Goal: Information Seeking & Learning: Find specific fact

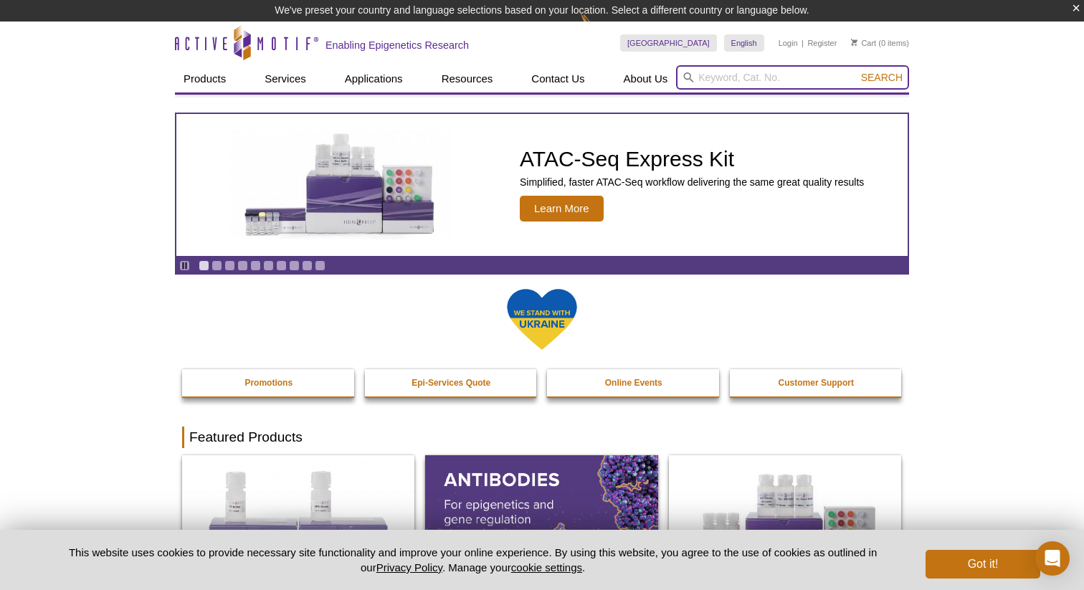
click at [718, 82] on input "search" at bounding box center [792, 77] width 233 height 24
type input "h3k9me3"
click at [857, 71] on button "Search" at bounding box center [882, 77] width 50 height 13
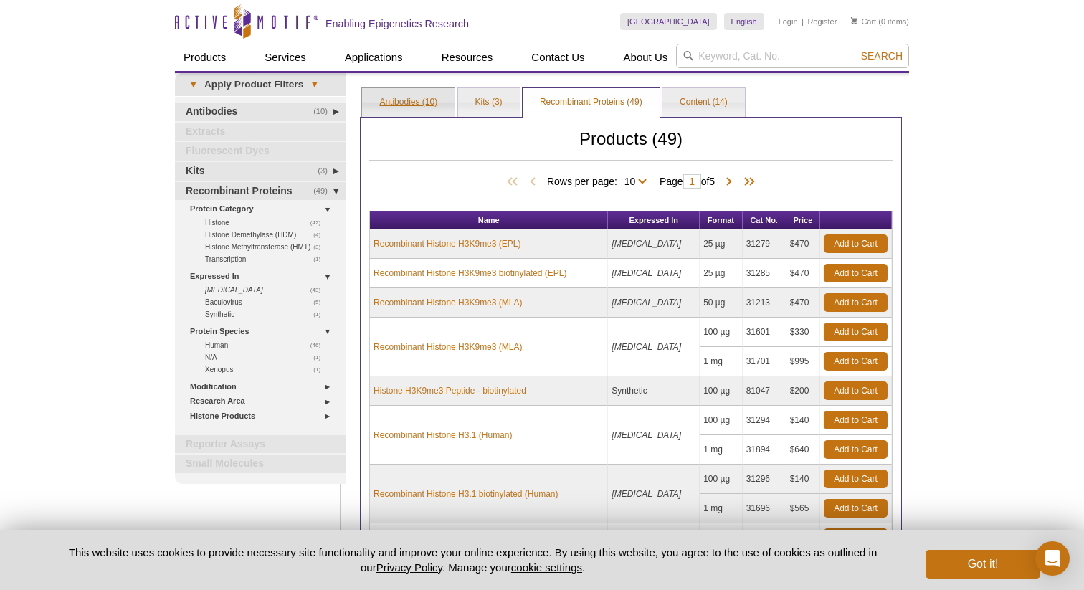
click at [407, 103] on link "Antibodies (10)" at bounding box center [408, 102] width 93 height 29
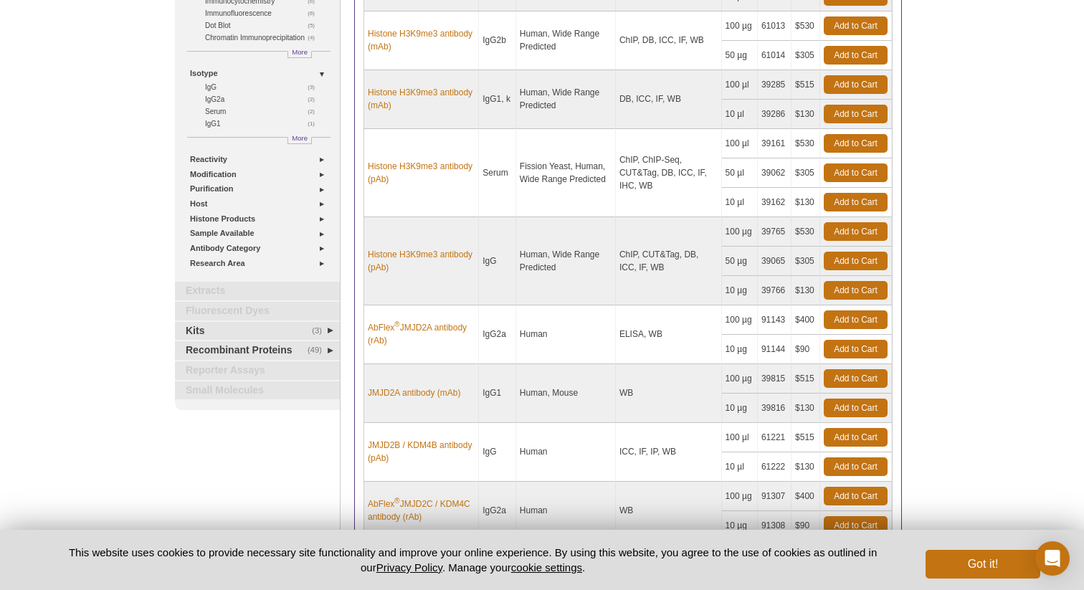
scroll to position [199, 0]
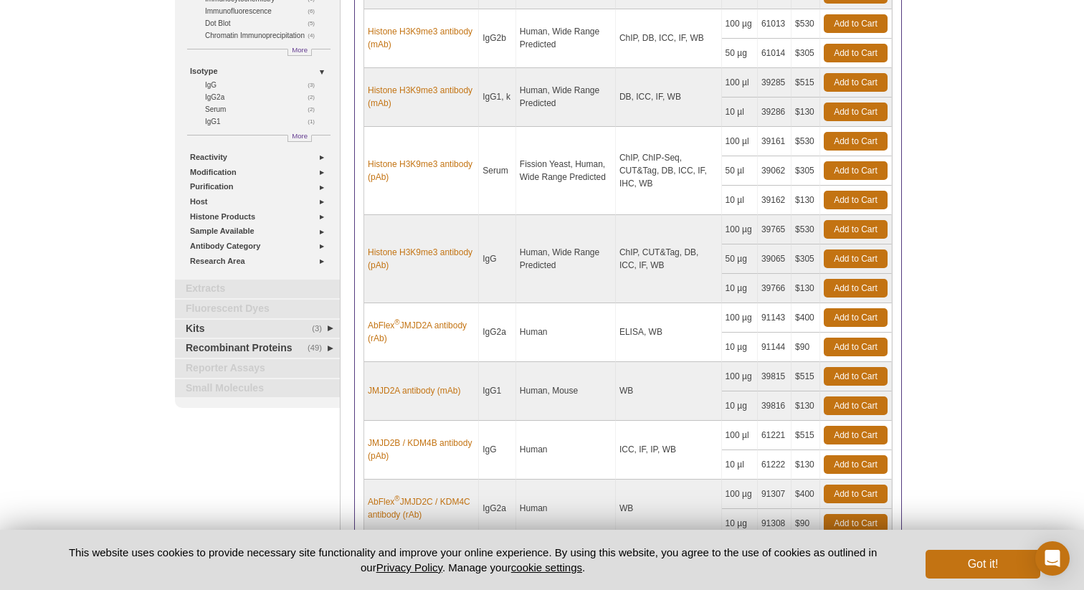
drag, startPoint x: 517, startPoint y: 49, endPoint x: 643, endPoint y: 183, distance: 183.2
click at [643, 183] on tbody "Histone H3K9me1me2me3 antibody (pAb) Serum Human, Wide Range Predicted DB, ICC,…" at bounding box center [628, 274] width 528 height 647
click at [646, 184] on td "ChIP, ChIP-Seq, CUT&Tag, DB, ICC, IF, IHC, WB" at bounding box center [669, 171] width 106 height 88
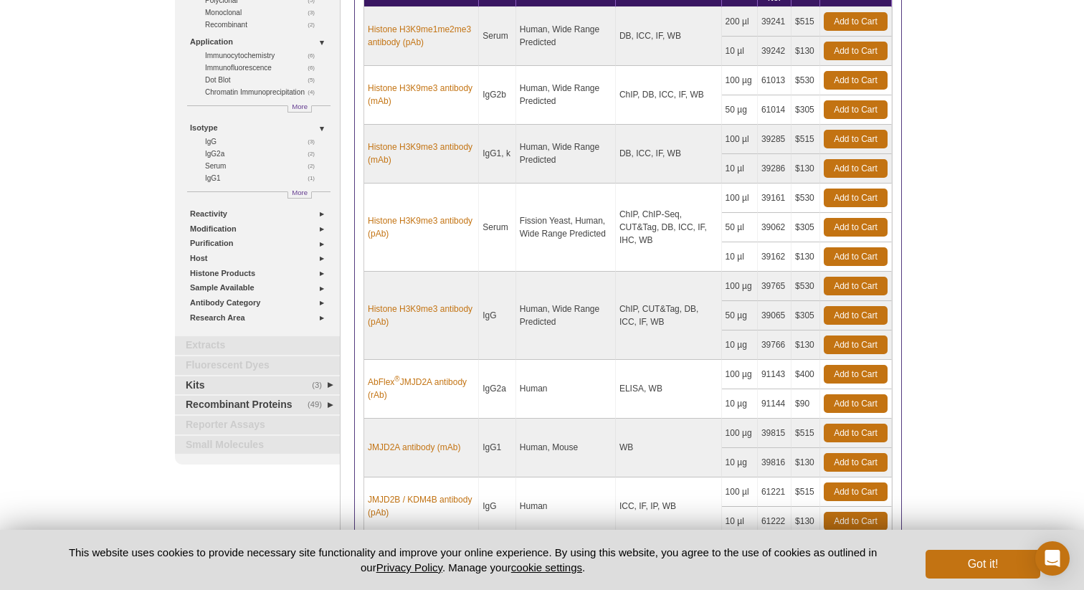
scroll to position [56, 0]
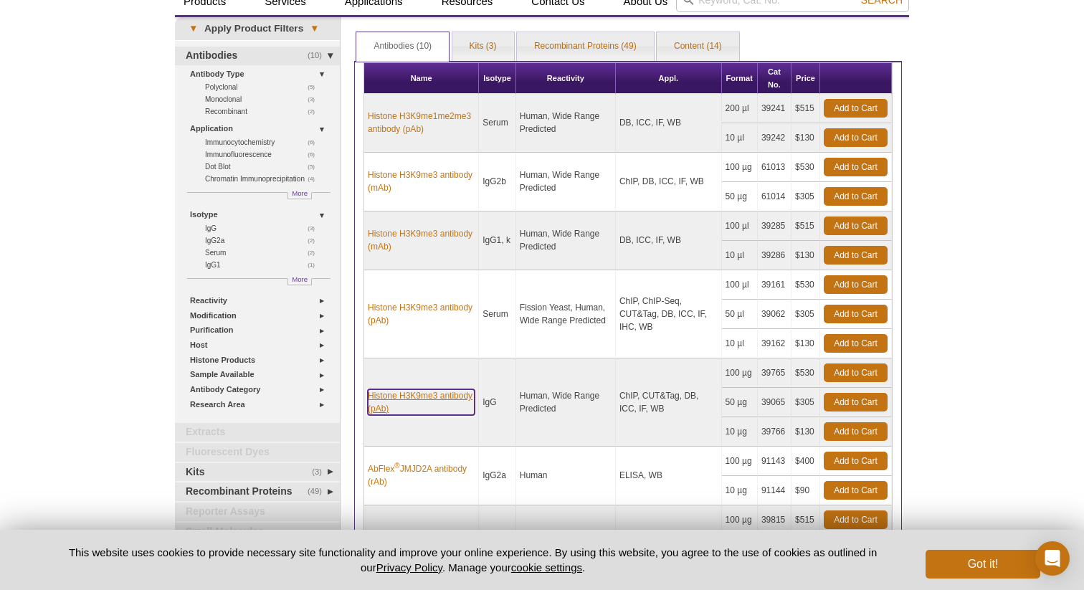
click at [445, 400] on link "Histone H3K9me3 antibody (pAb)" at bounding box center [421, 402] width 107 height 26
click at [455, 392] on link "Histone H3K9me3 antibody (pAb)" at bounding box center [421, 402] width 107 height 26
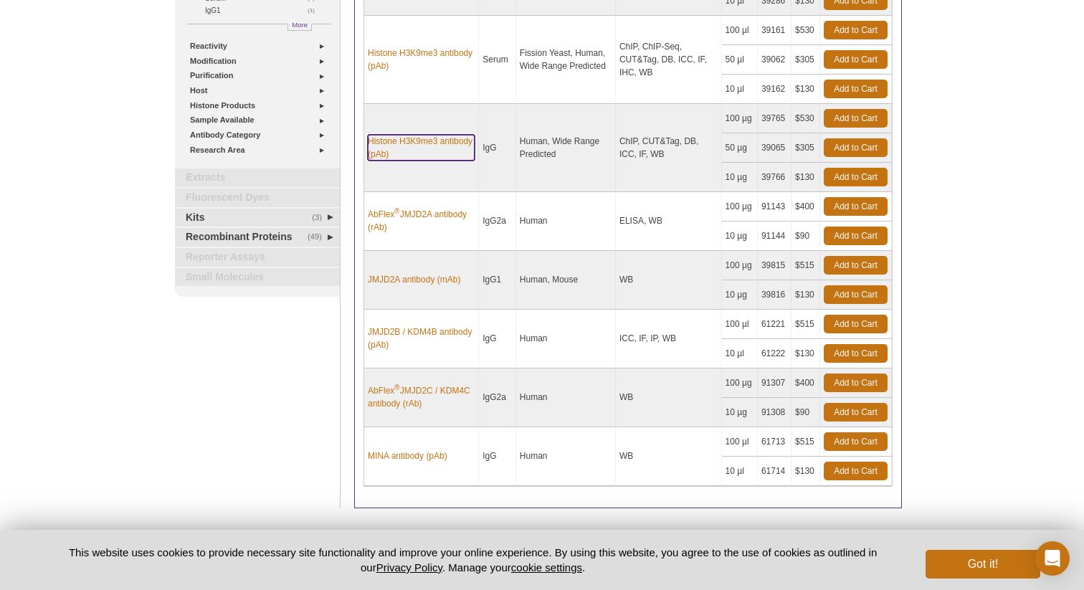
scroll to position [153, 0]
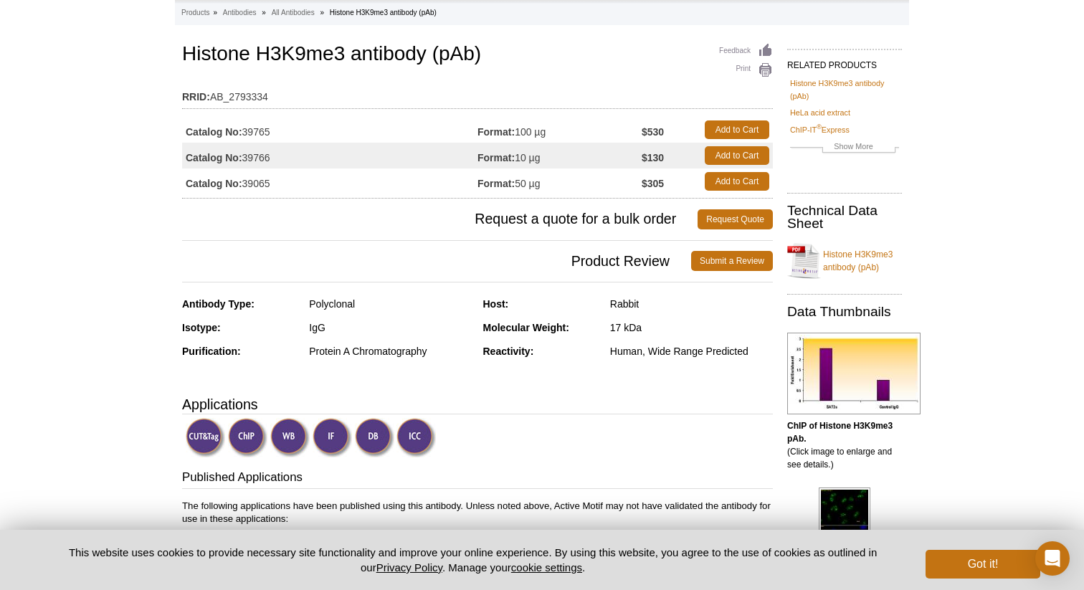
scroll to position [23, 0]
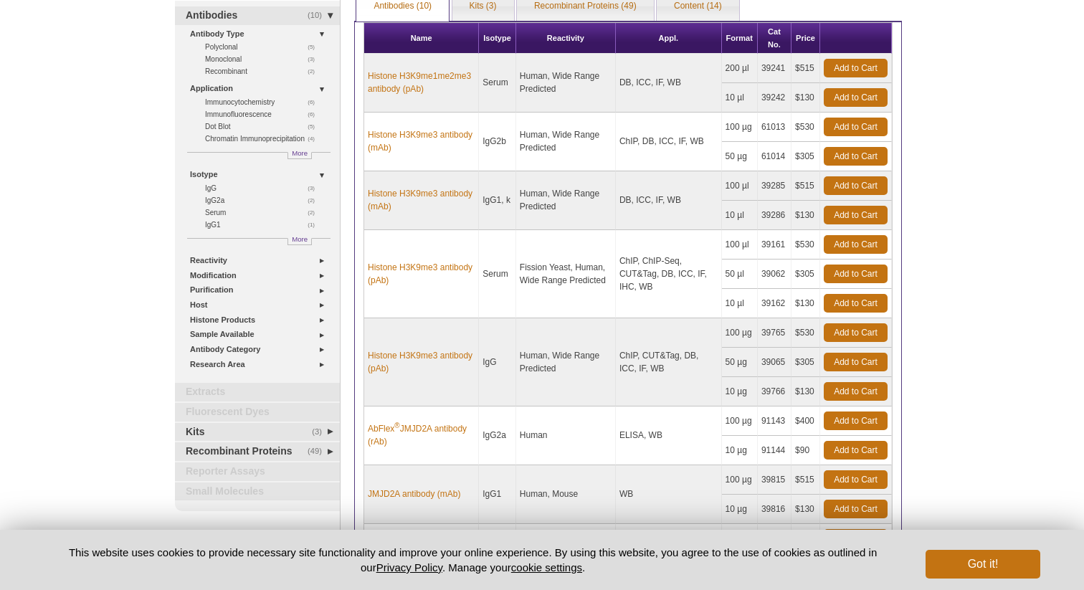
scroll to position [93, 0]
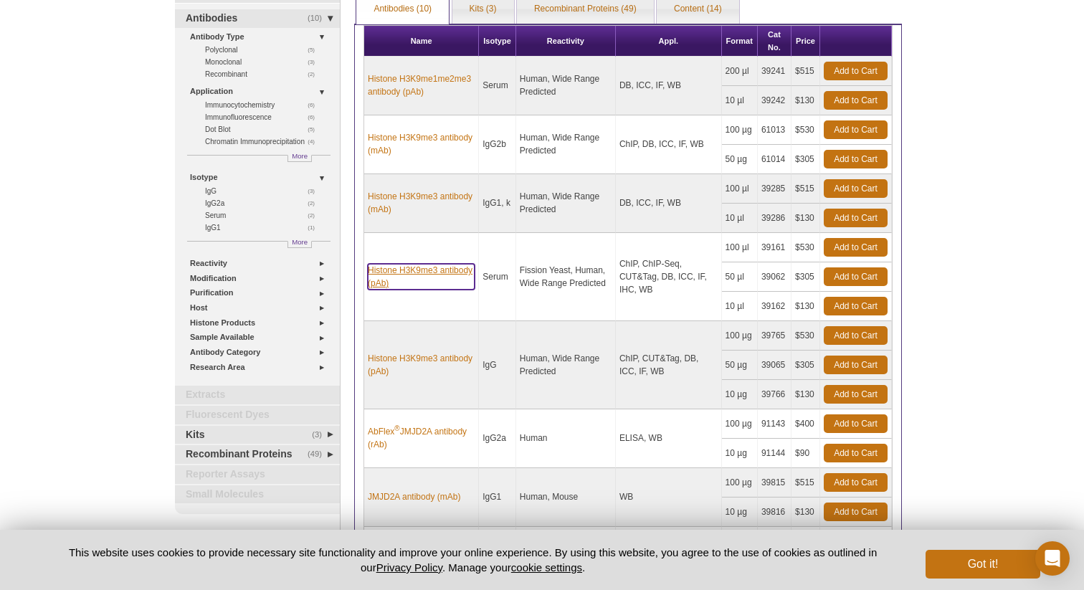
click at [438, 270] on link "Histone H3K9me3 antibody (pAb)" at bounding box center [421, 277] width 107 height 26
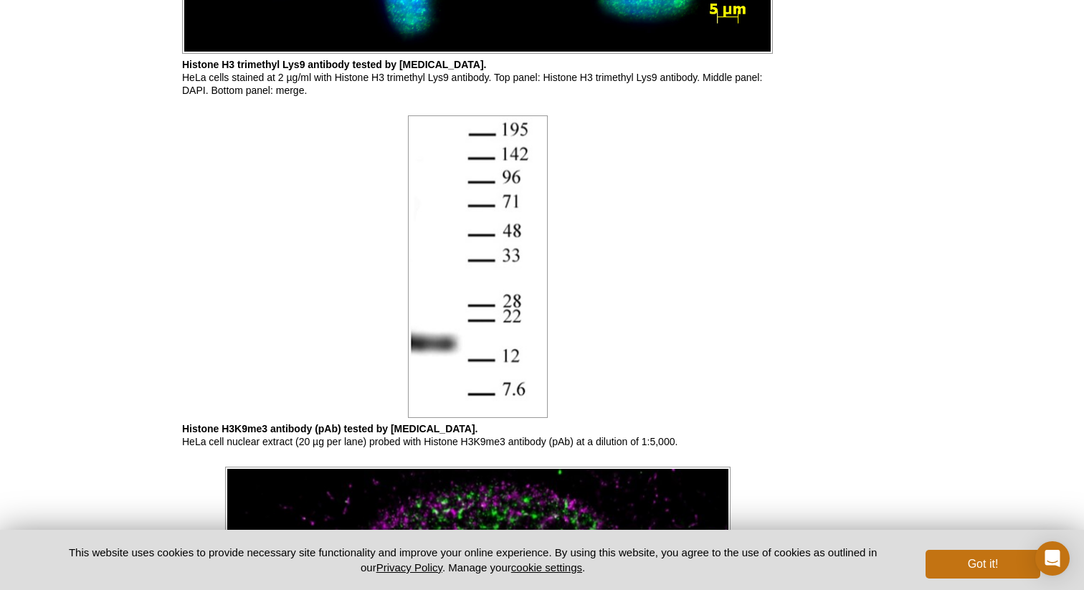
scroll to position [2398, 0]
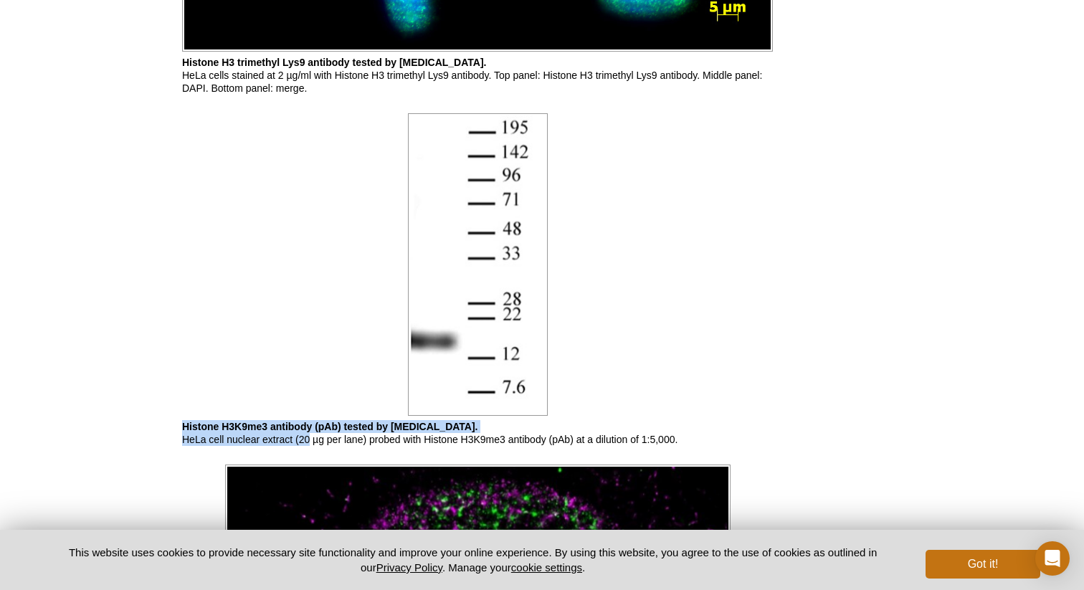
drag, startPoint x: 308, startPoint y: 443, endPoint x: 691, endPoint y: 388, distance: 387.7
click at [698, 422] on p "Histone H3K9me3 antibody (pAb) tested by [MEDICAL_DATA]. HeLa cell nuclear extr…" at bounding box center [477, 433] width 591 height 26
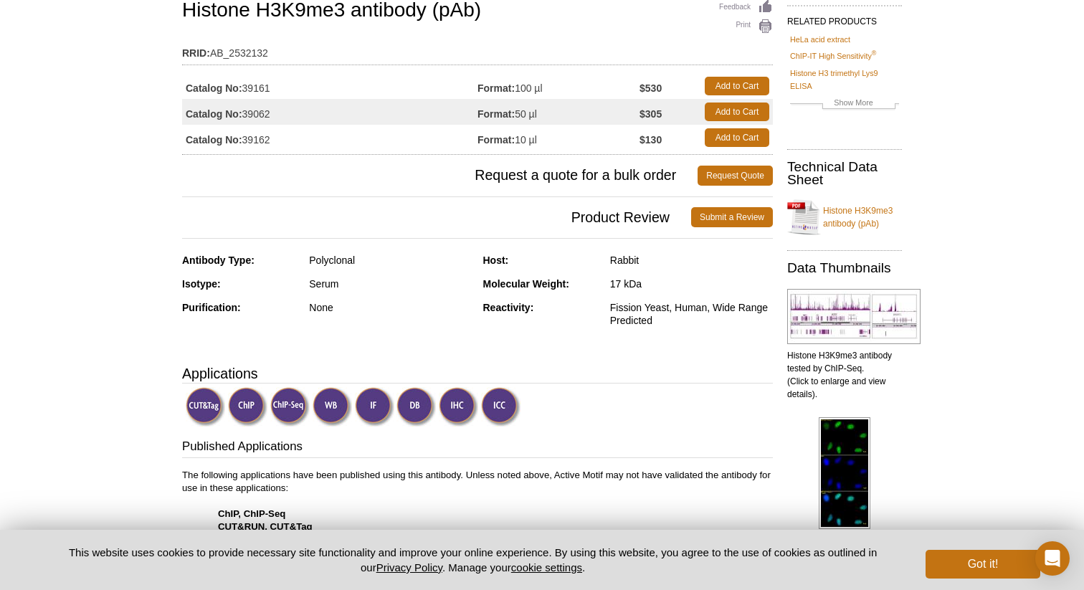
scroll to position [107, 0]
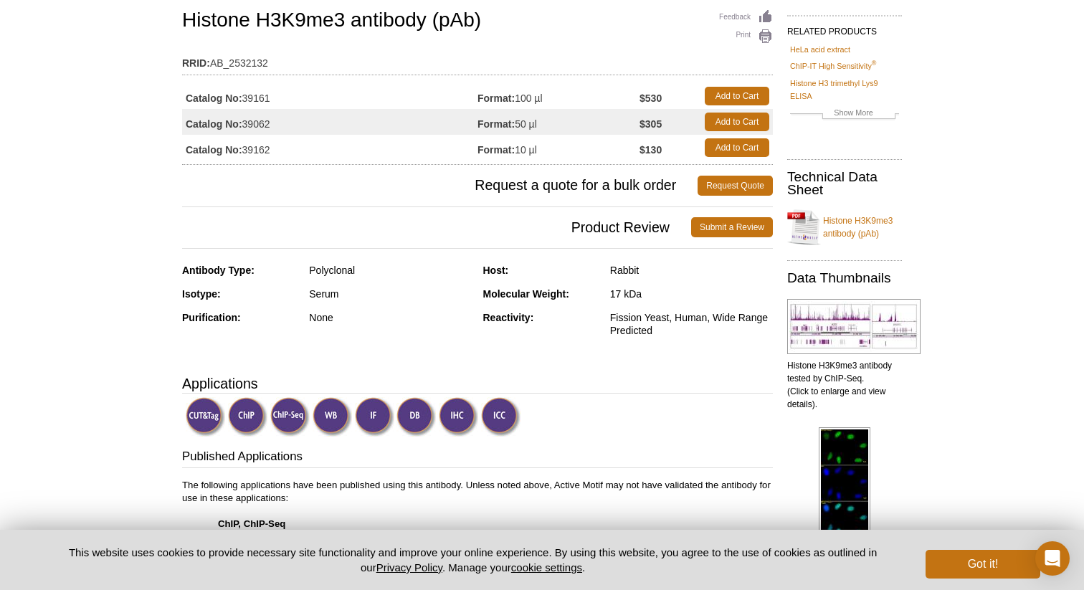
drag, startPoint x: 245, startPoint y: 99, endPoint x: 288, endPoint y: 99, distance: 43.8
click at [288, 99] on td "Catalog No: 39161" at bounding box center [330, 96] width 296 height 26
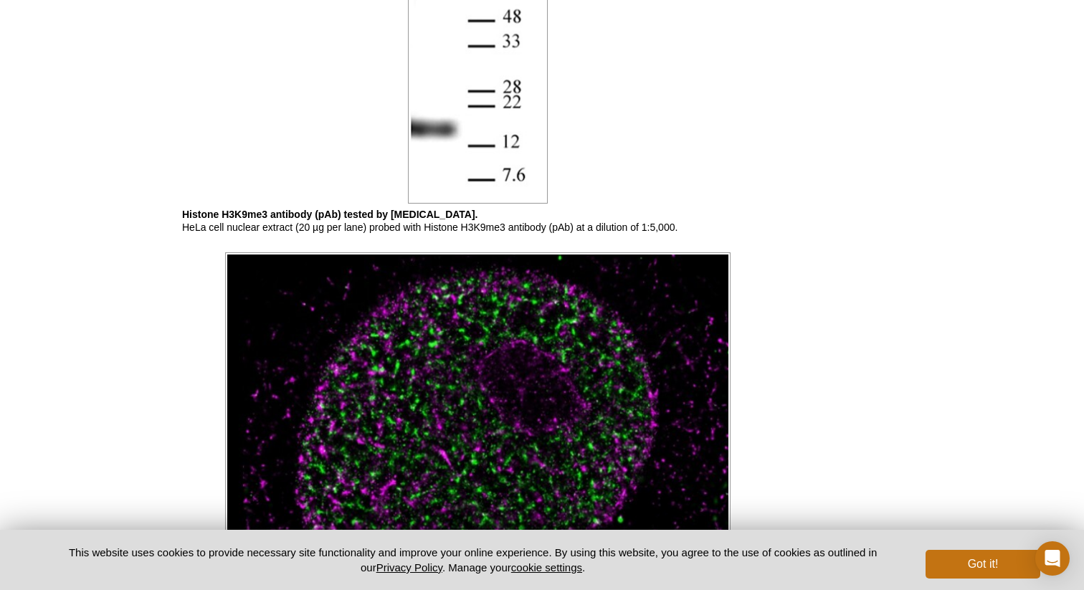
scroll to position [2581, 0]
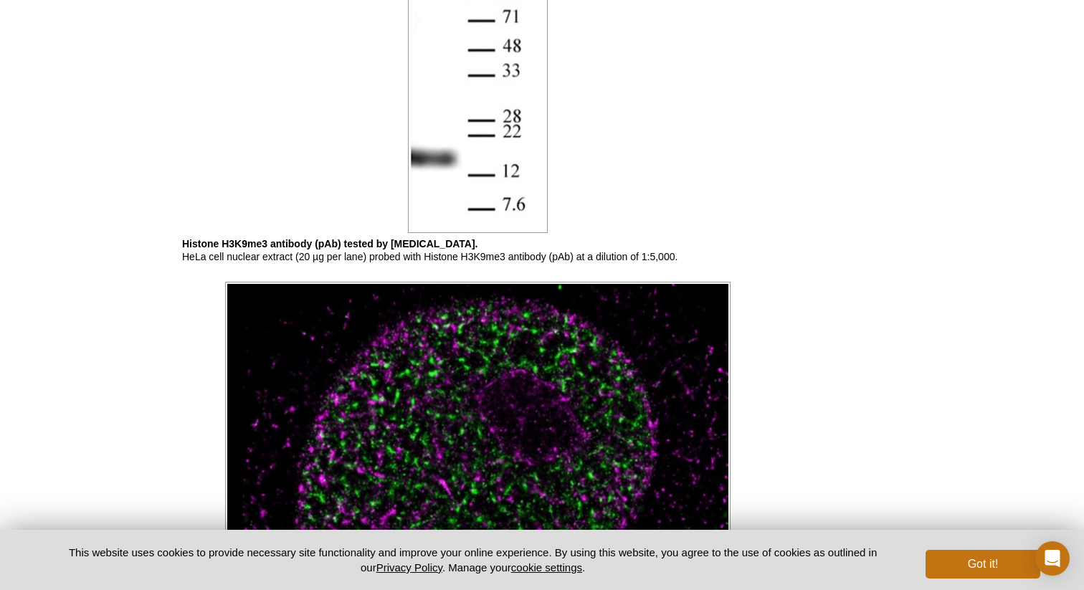
drag, startPoint x: 637, startPoint y: 250, endPoint x: 693, endPoint y: 250, distance: 55.9
click at [693, 250] on p "Histone H3K9me3 antibody (pAb) tested by [MEDICAL_DATA]. HeLa cell nuclear extr…" at bounding box center [477, 250] width 591 height 26
drag, startPoint x: 688, startPoint y: 251, endPoint x: 639, endPoint y: 250, distance: 48.8
click at [639, 251] on p "Histone H3K9me3 antibody (pAb) tested by [MEDICAL_DATA]. HeLa cell nuclear extr…" at bounding box center [477, 250] width 591 height 26
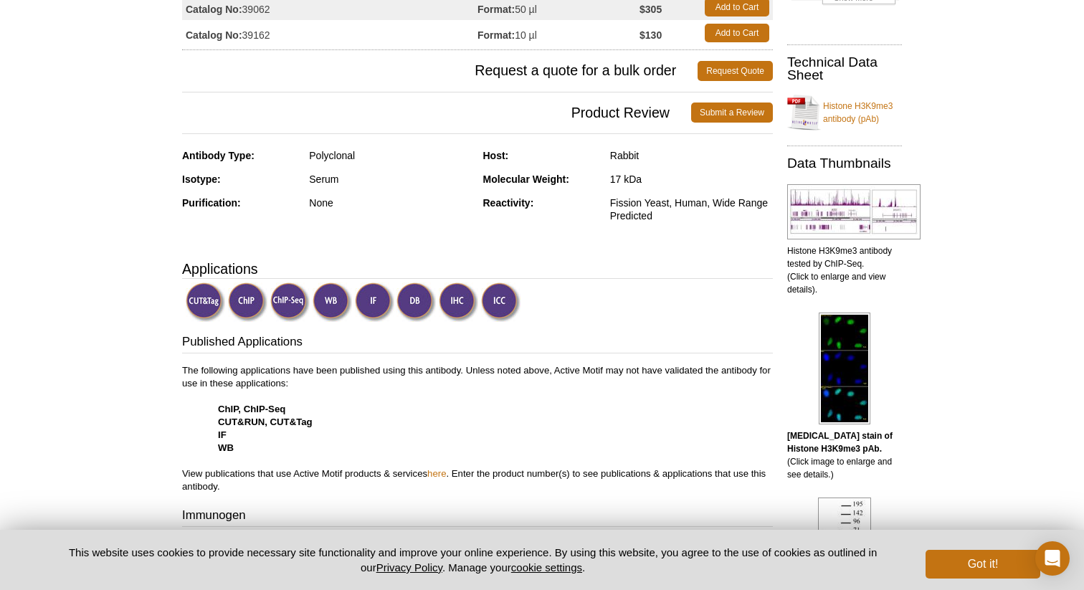
scroll to position [0, 0]
